Goal: Check status

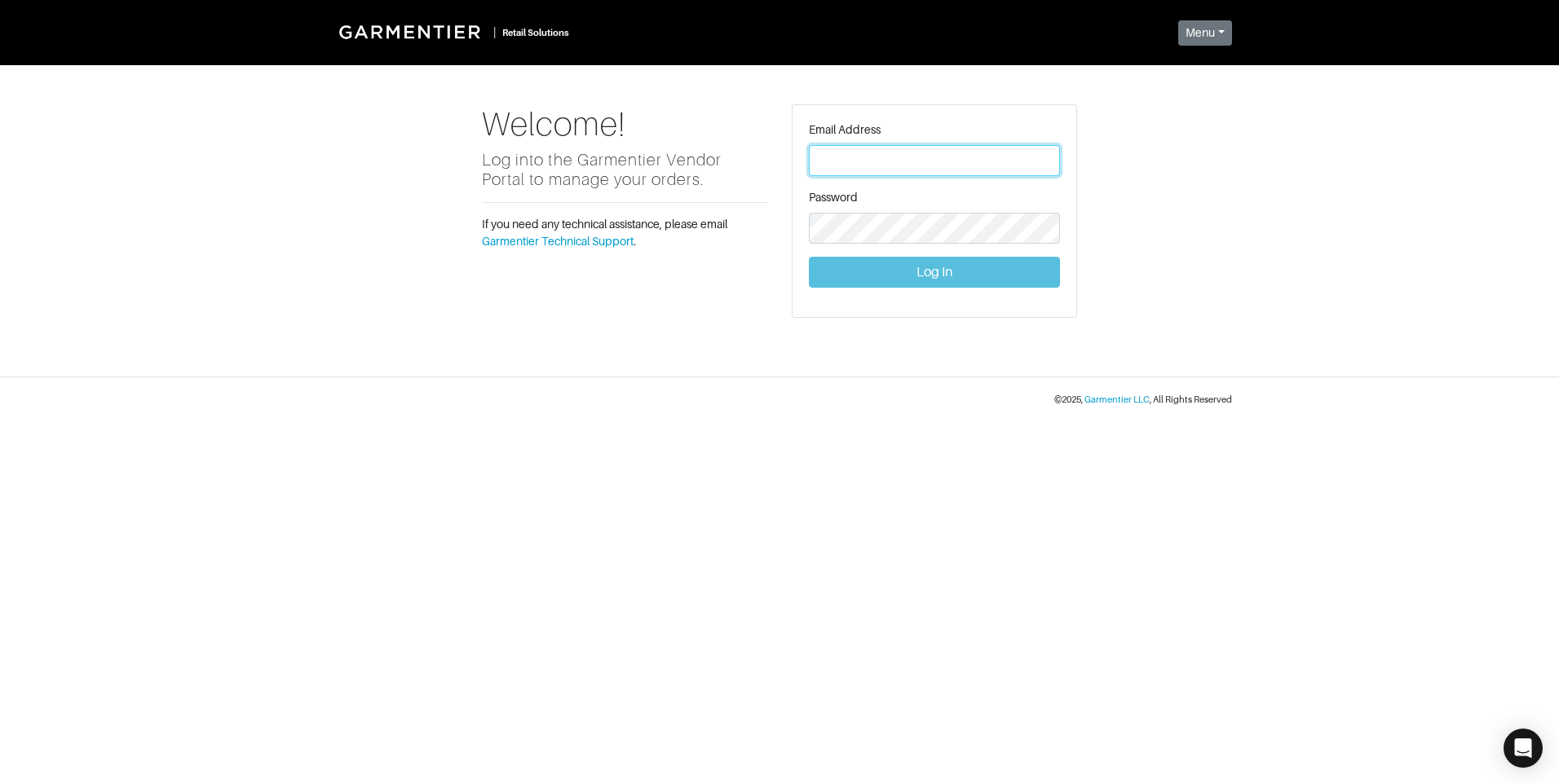
type input "[PERSON_NAME][EMAIL_ADDRESS][DOMAIN_NAME]"
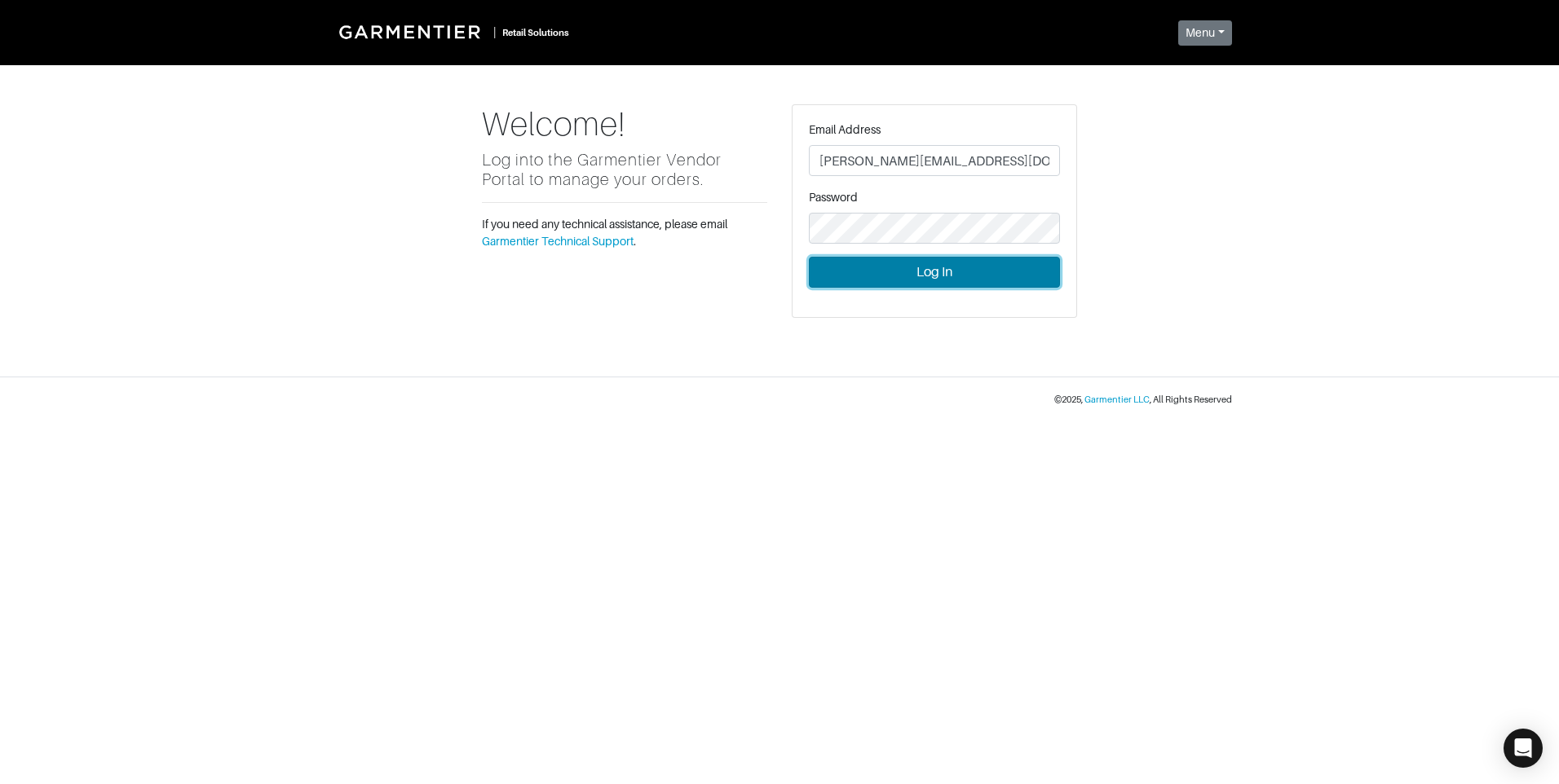
click at [870, 275] on button "Log In" at bounding box center [934, 272] width 251 height 31
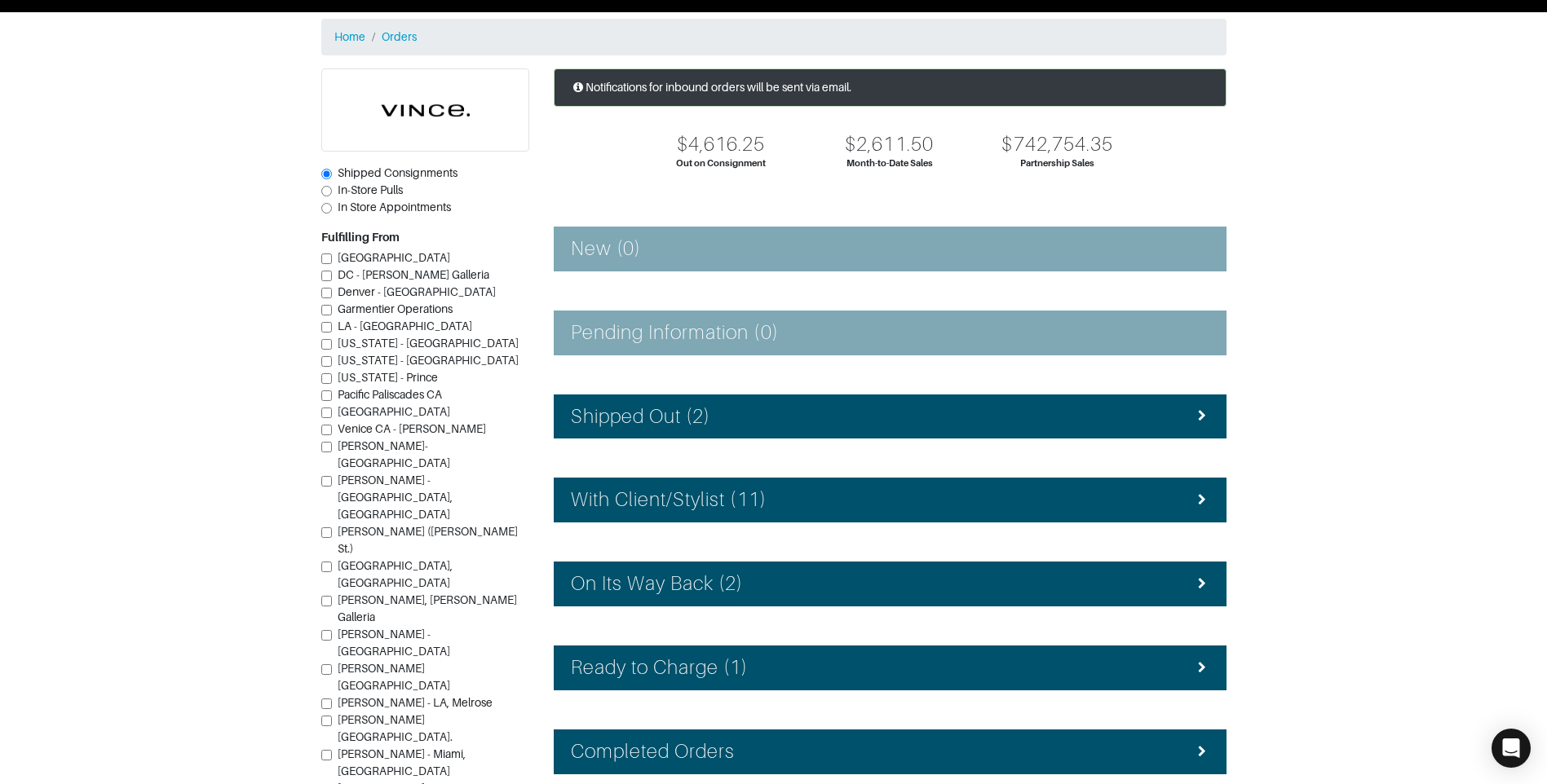
scroll to position [82, 0]
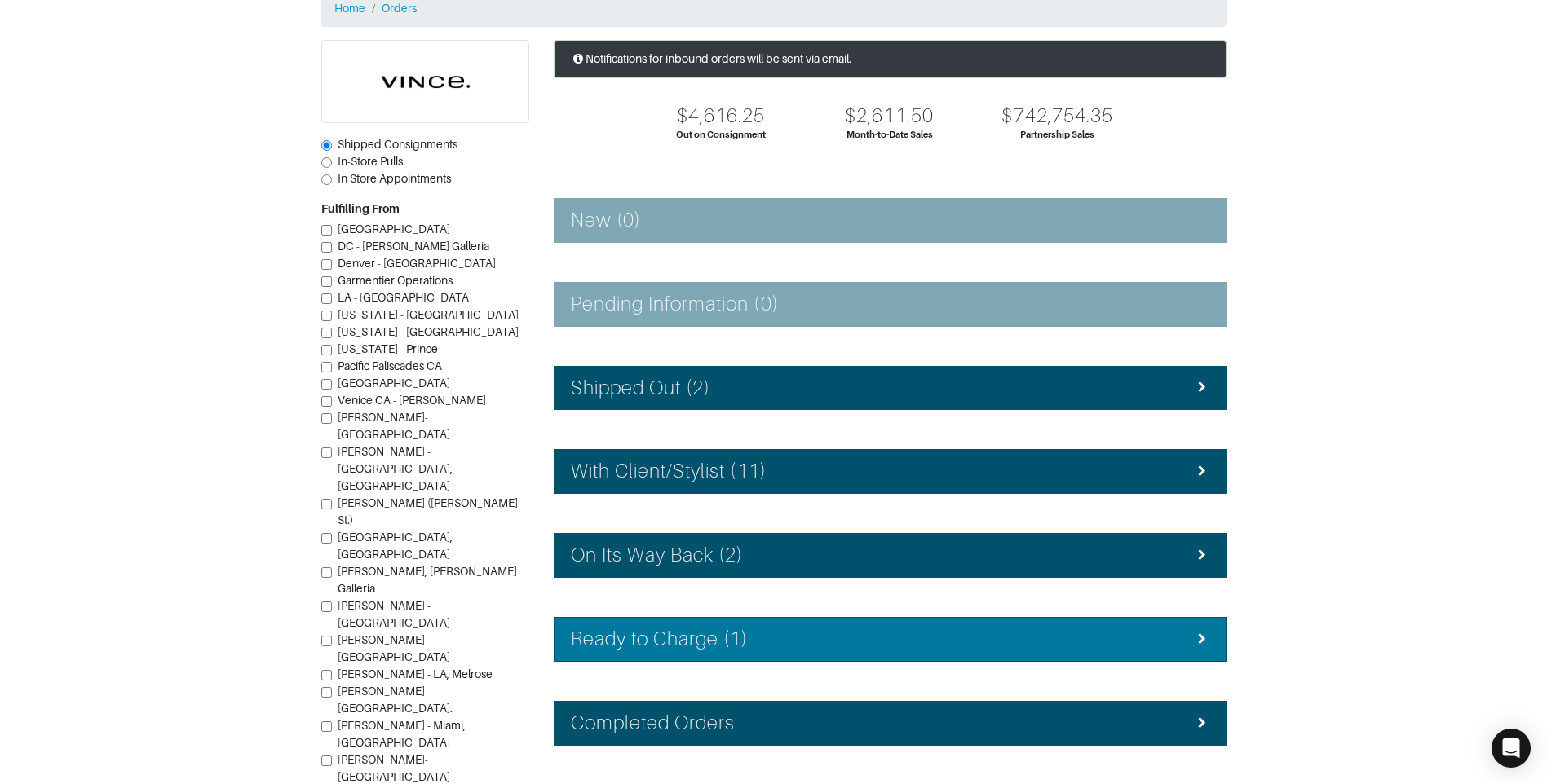
click at [885, 632] on div "Ready to Charge (1)" at bounding box center [890, 640] width 638 height 24
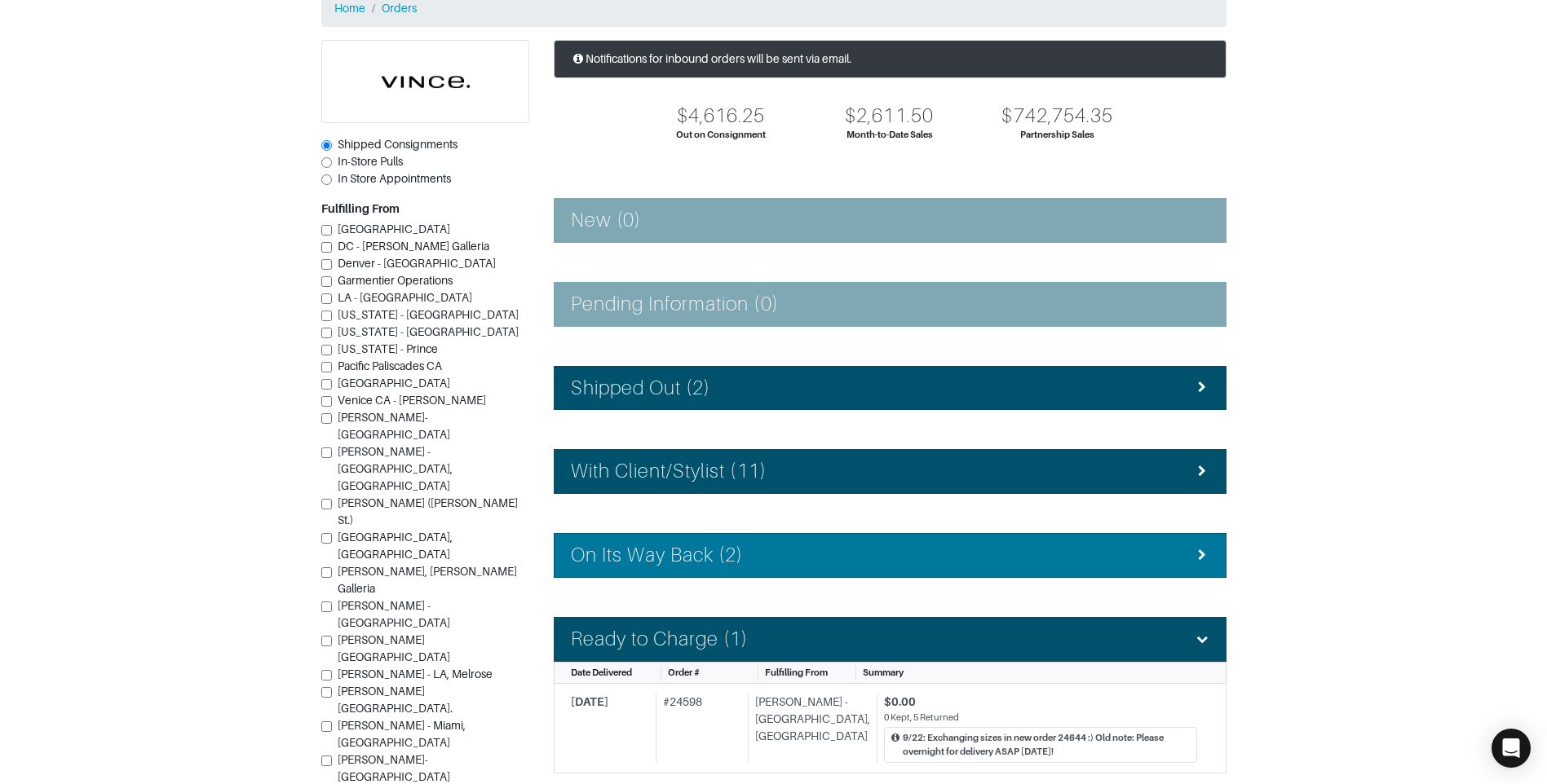
click at [871, 562] on div "On Its Way Back (2)" at bounding box center [890, 555] width 638 height 24
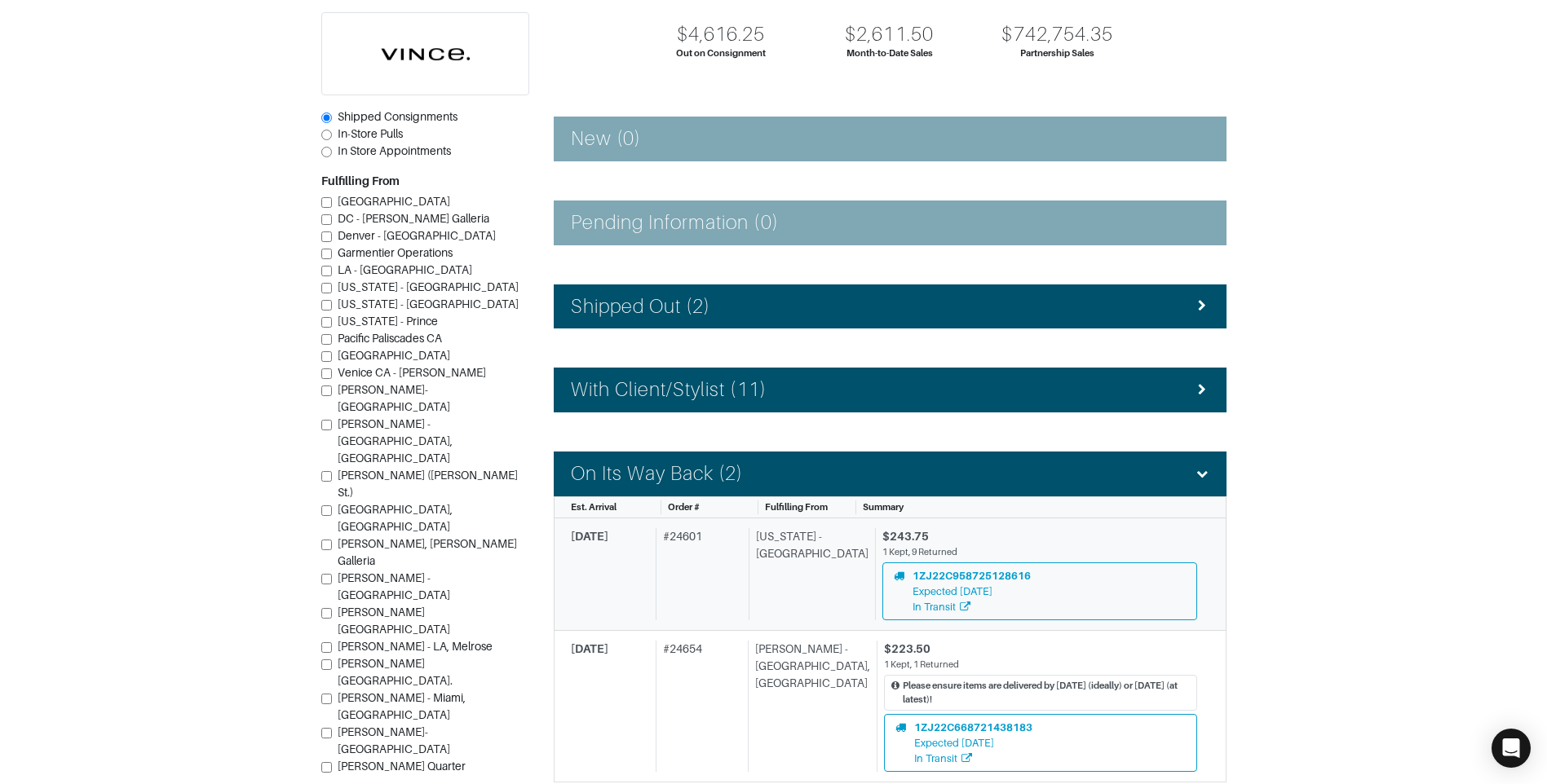
scroll to position [245, 0]
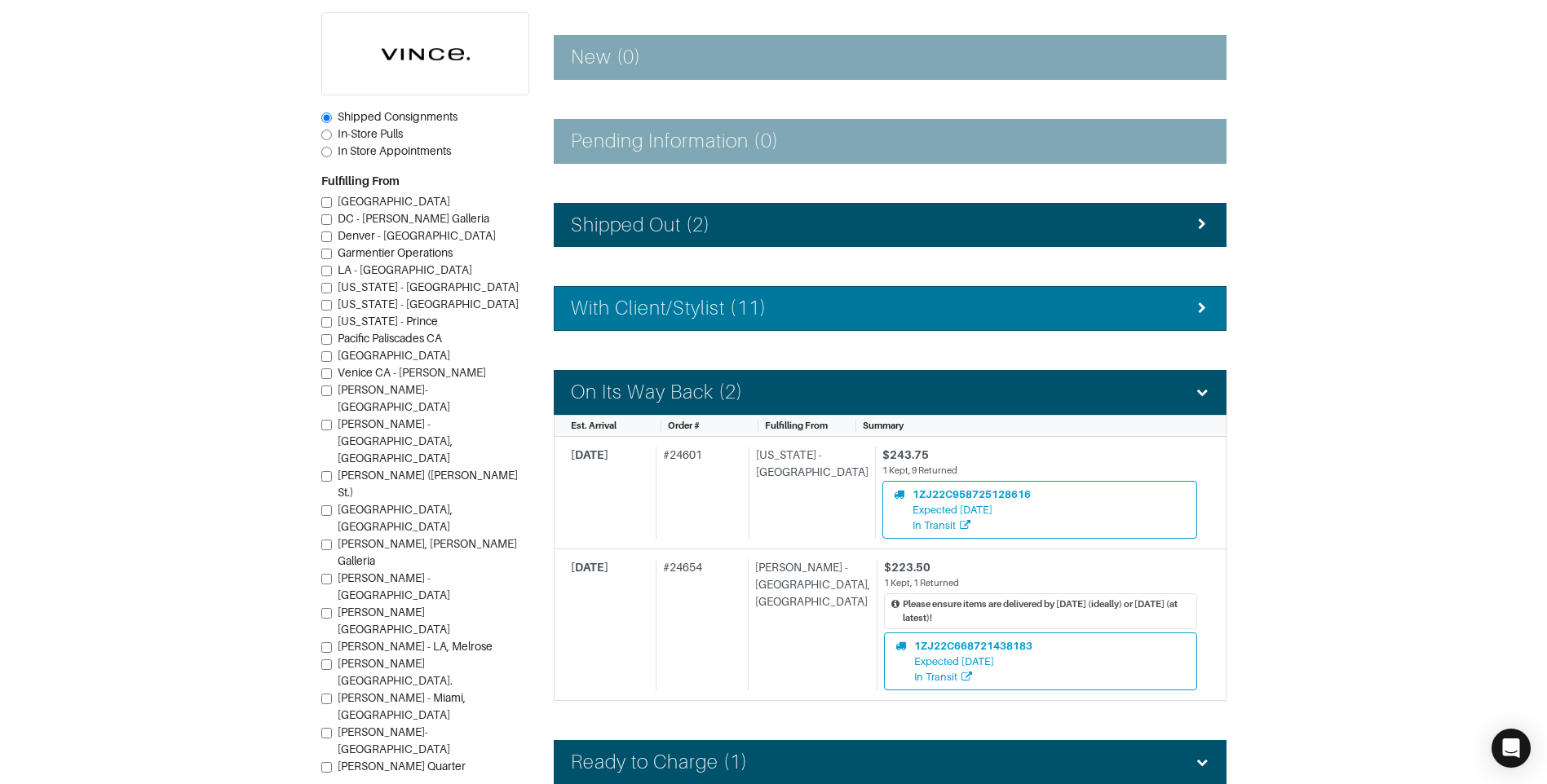
click at [886, 318] on div "With Client/Stylist (11)" at bounding box center [890, 309] width 638 height 24
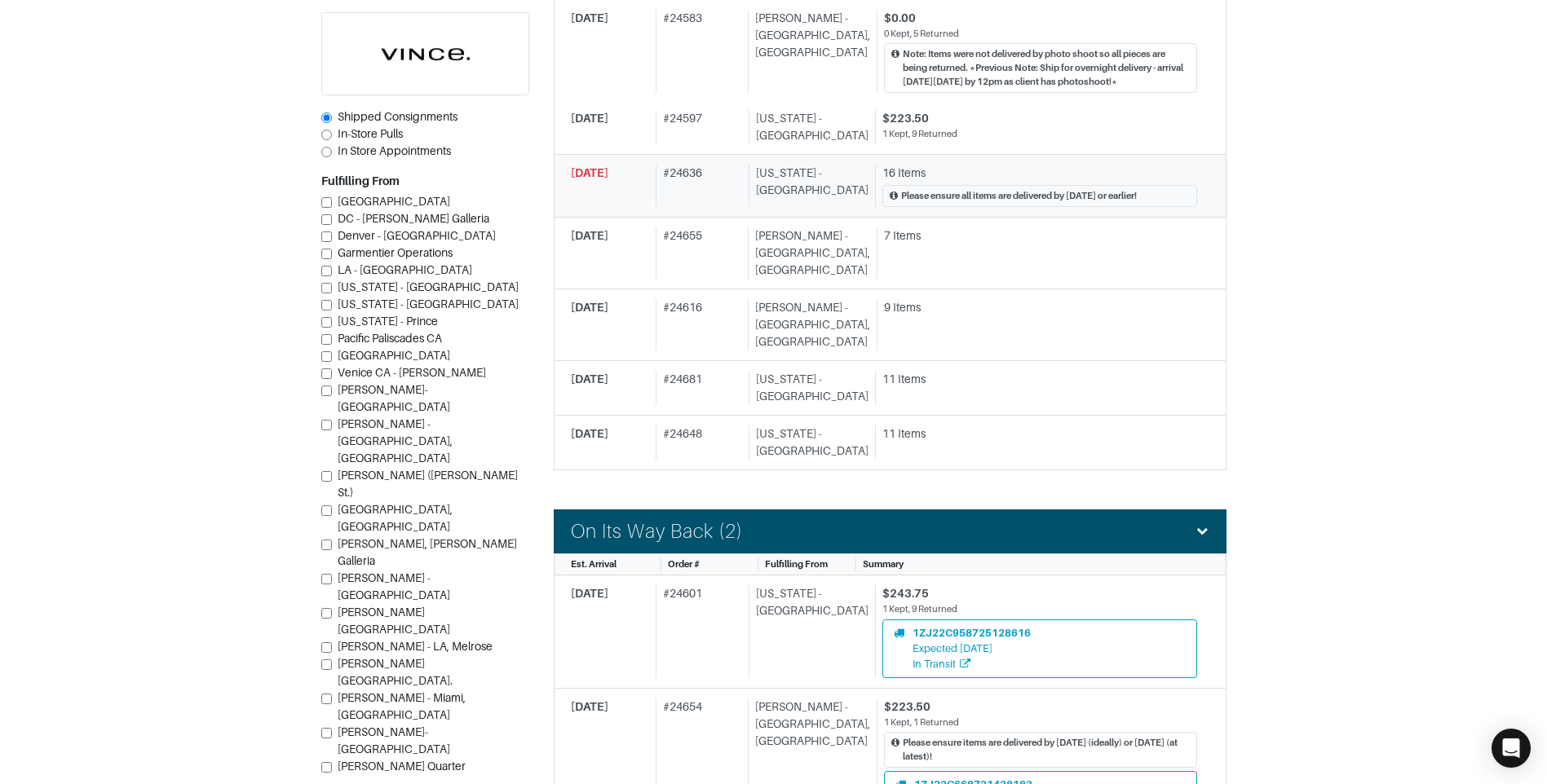
scroll to position [896, 0]
